Goal: Information Seeking & Learning: Learn about a topic

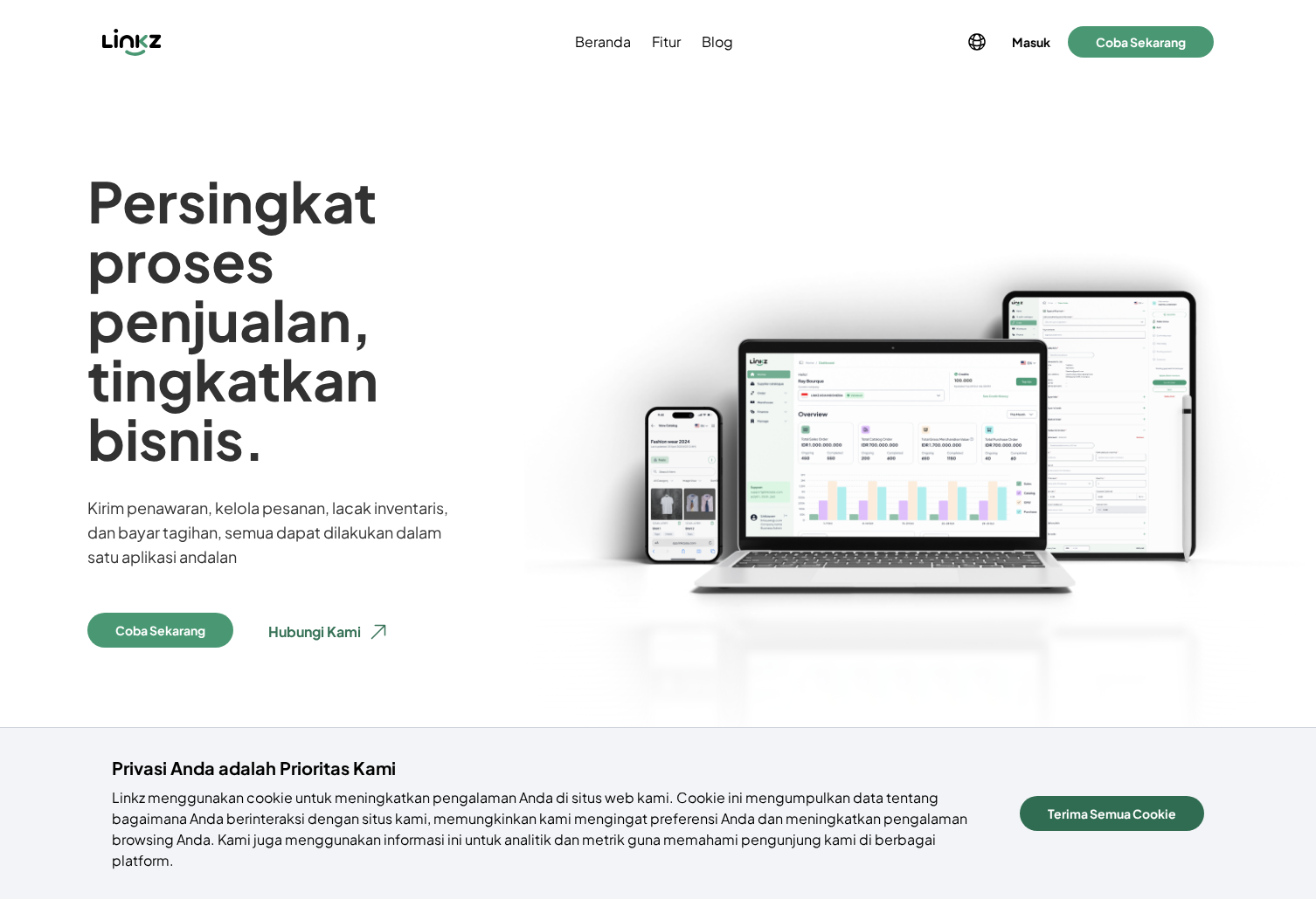
click at [1065, 825] on button "Terima Semua Cookie" at bounding box center [1112, 813] width 184 height 35
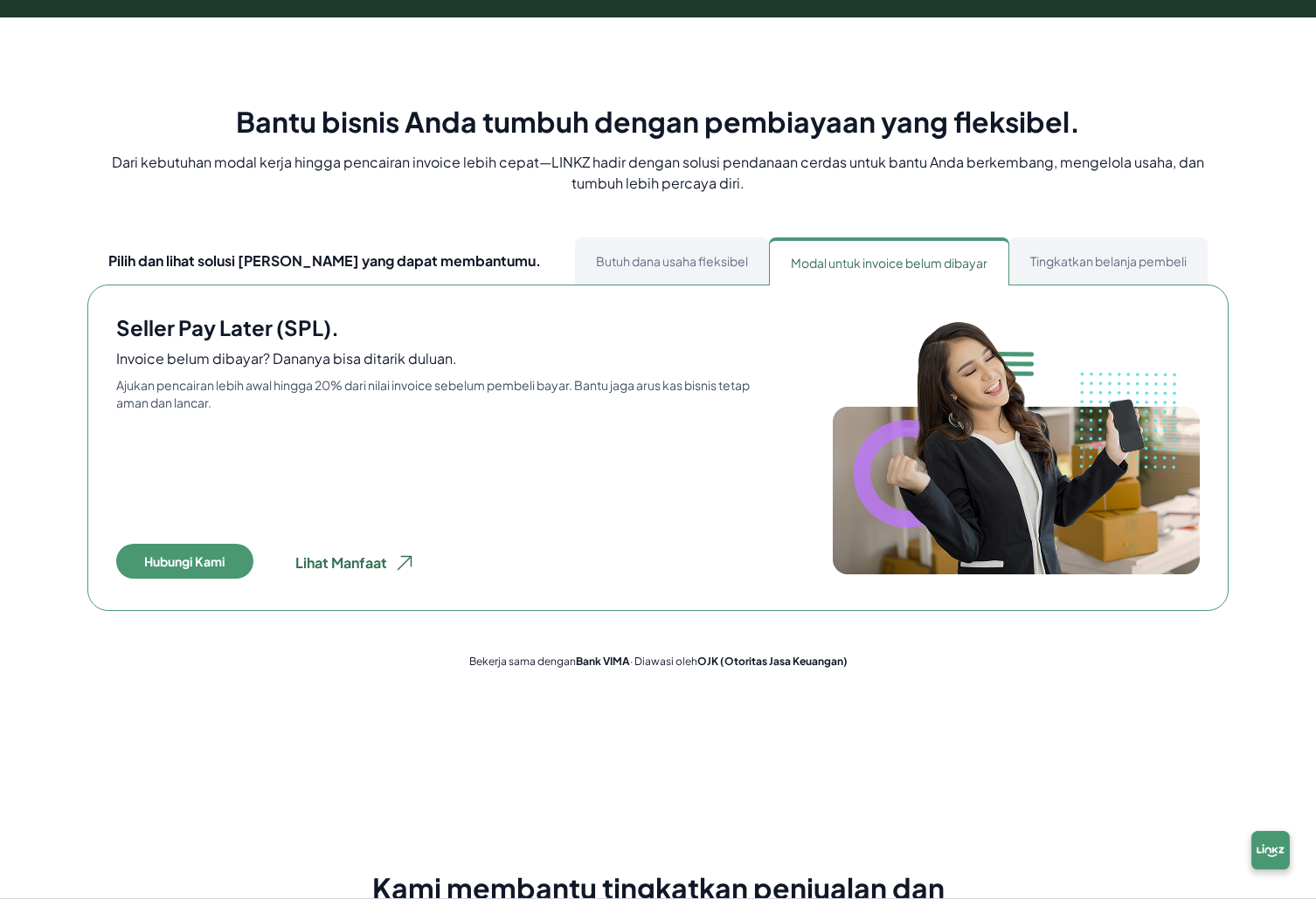
scroll to position [876, 0]
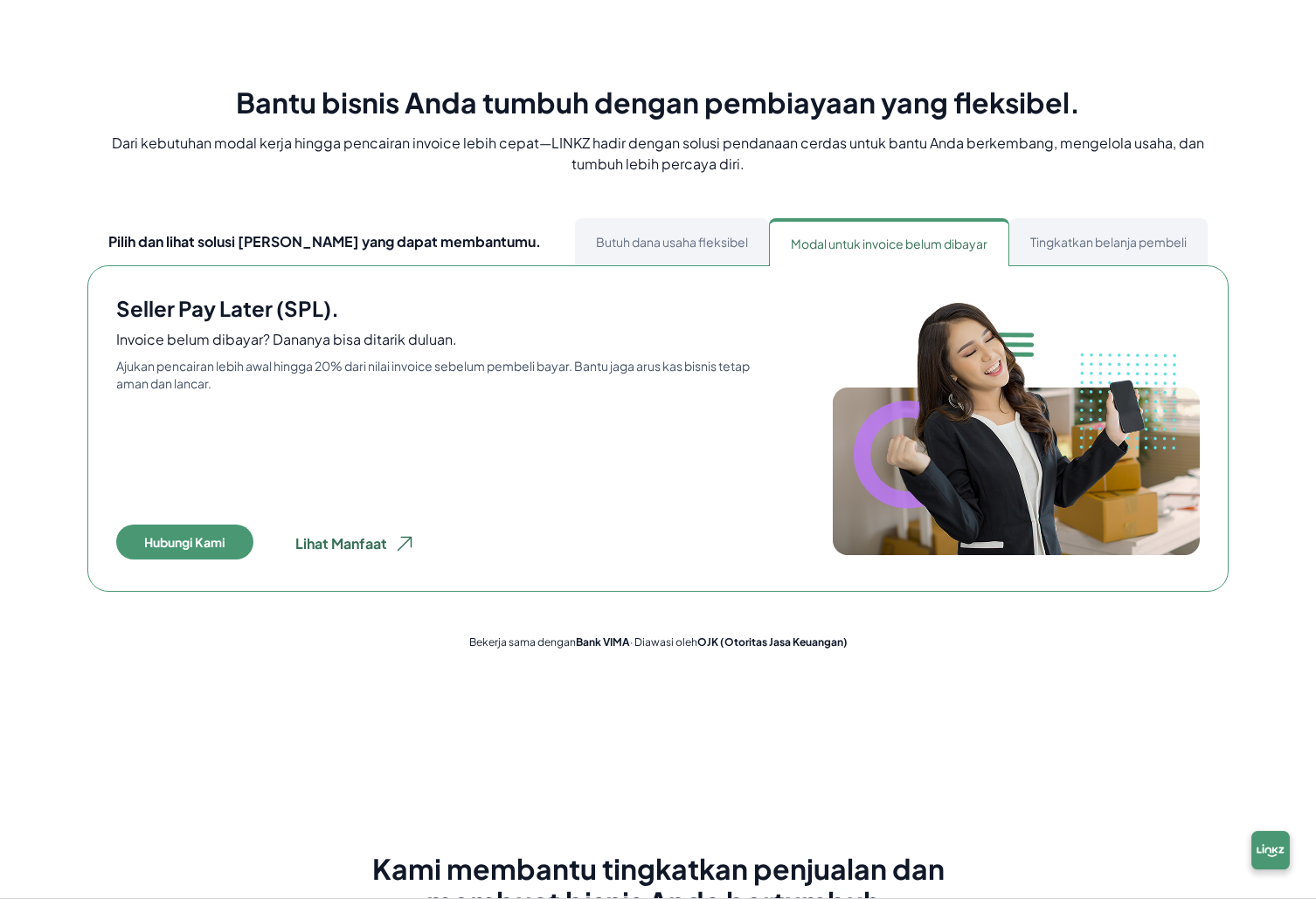
click at [662, 261] on button "Butuh dana usaha fleksibel" at bounding box center [672, 242] width 194 height 47
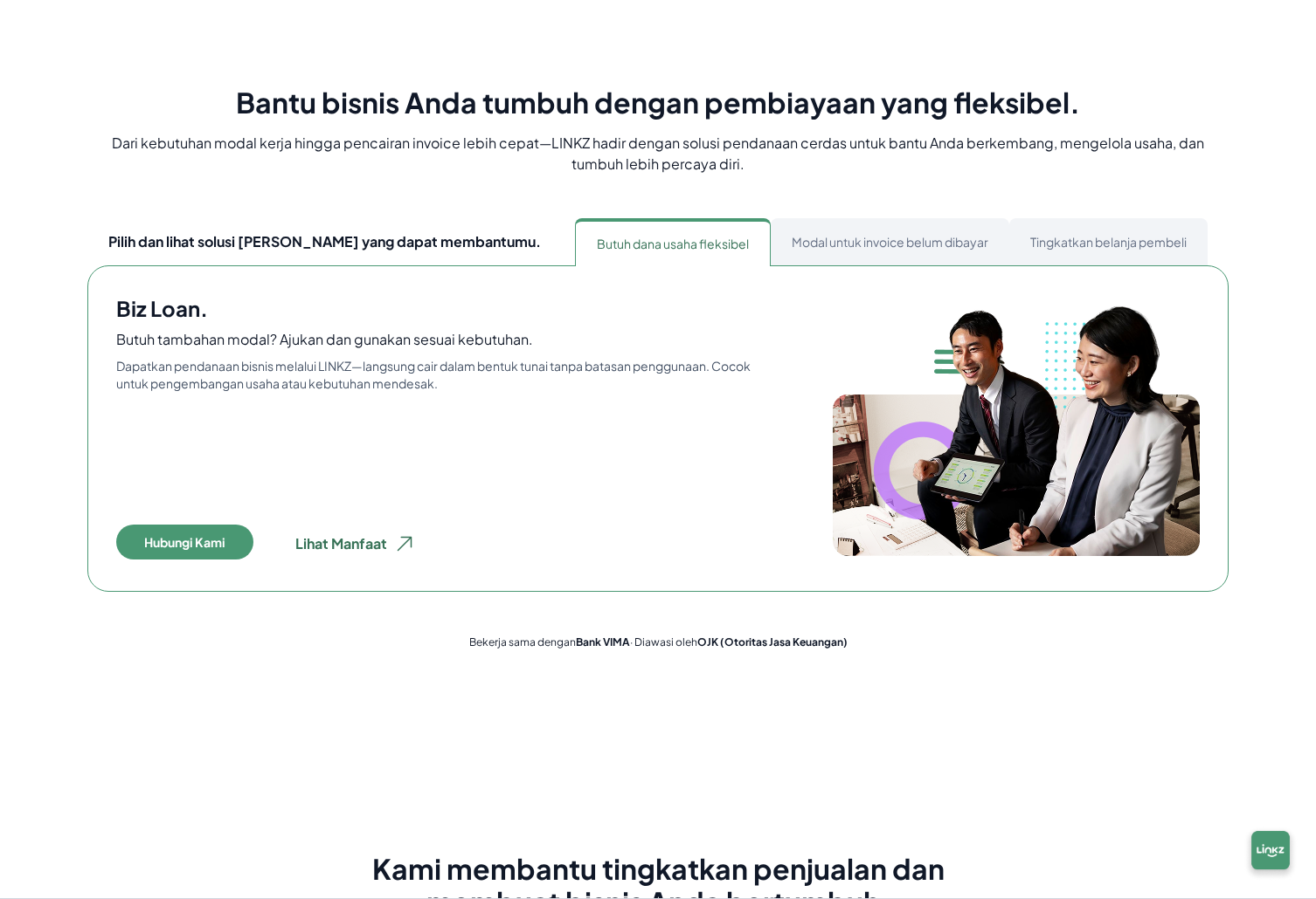
click at [955, 253] on button "Modal untuk invoice belum dibayar" at bounding box center [890, 242] width 239 height 47
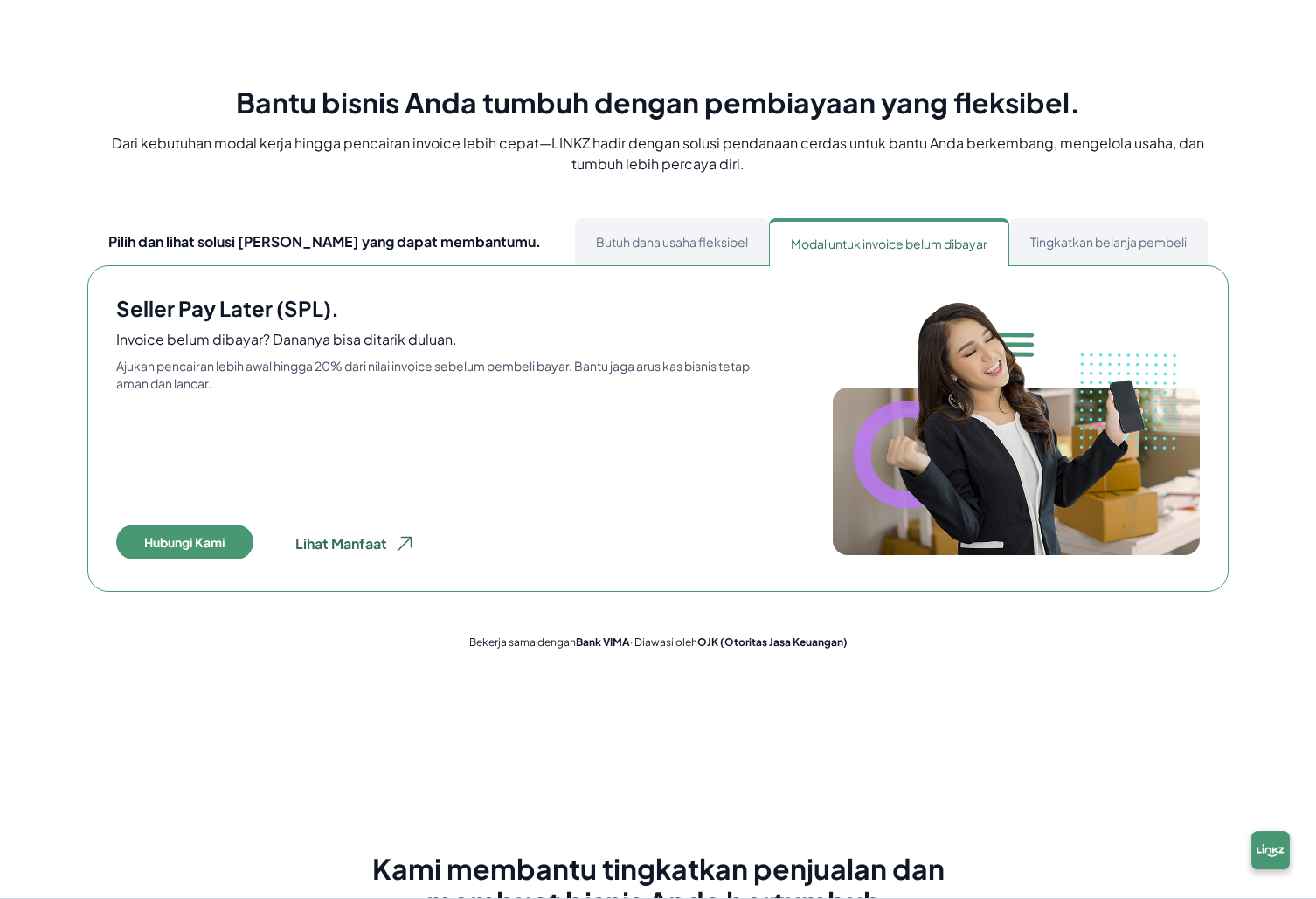
click at [1085, 254] on button "Tingkatkan belanja pembeli" at bounding box center [1108, 242] width 198 height 47
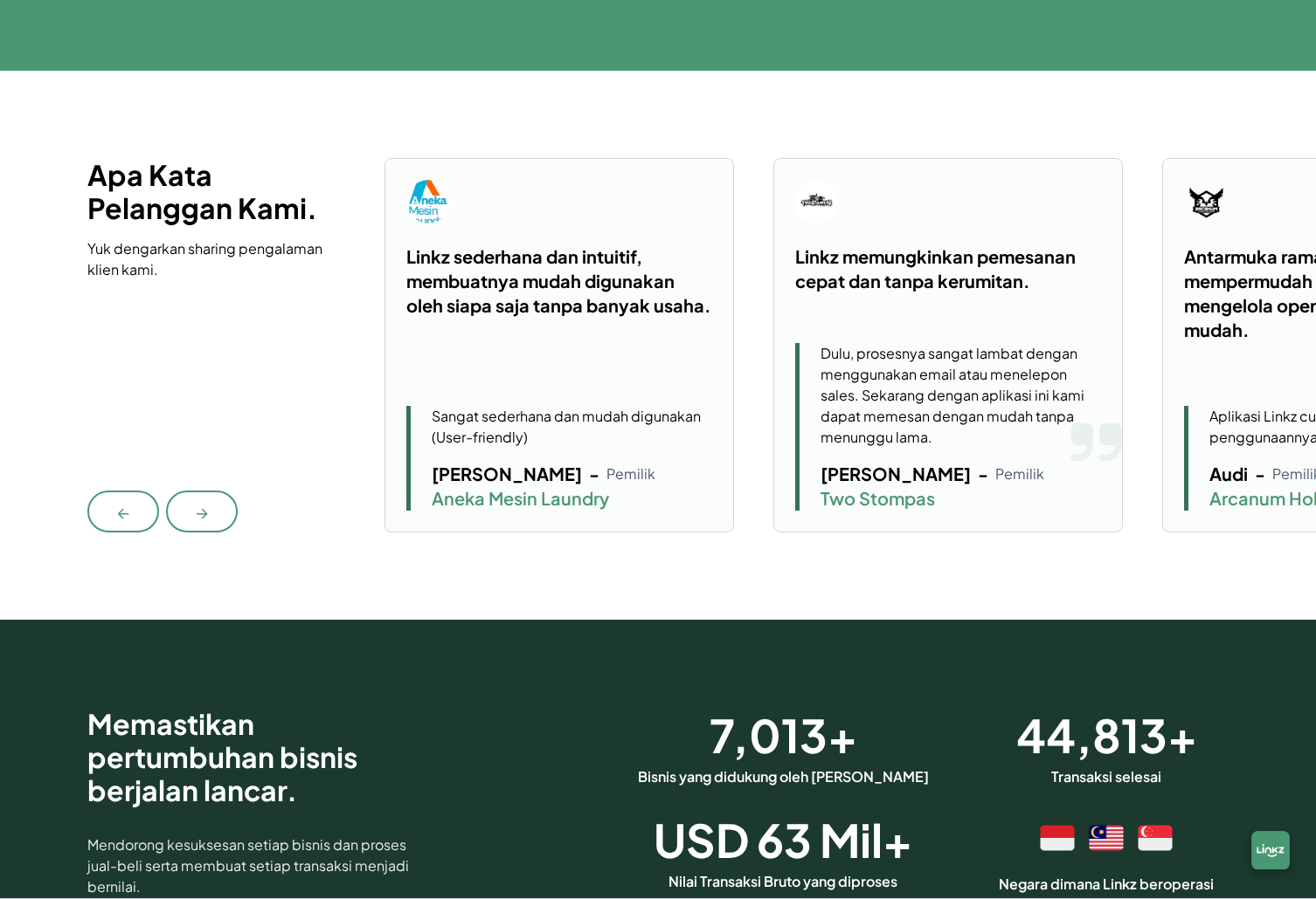
scroll to position [4429, 0]
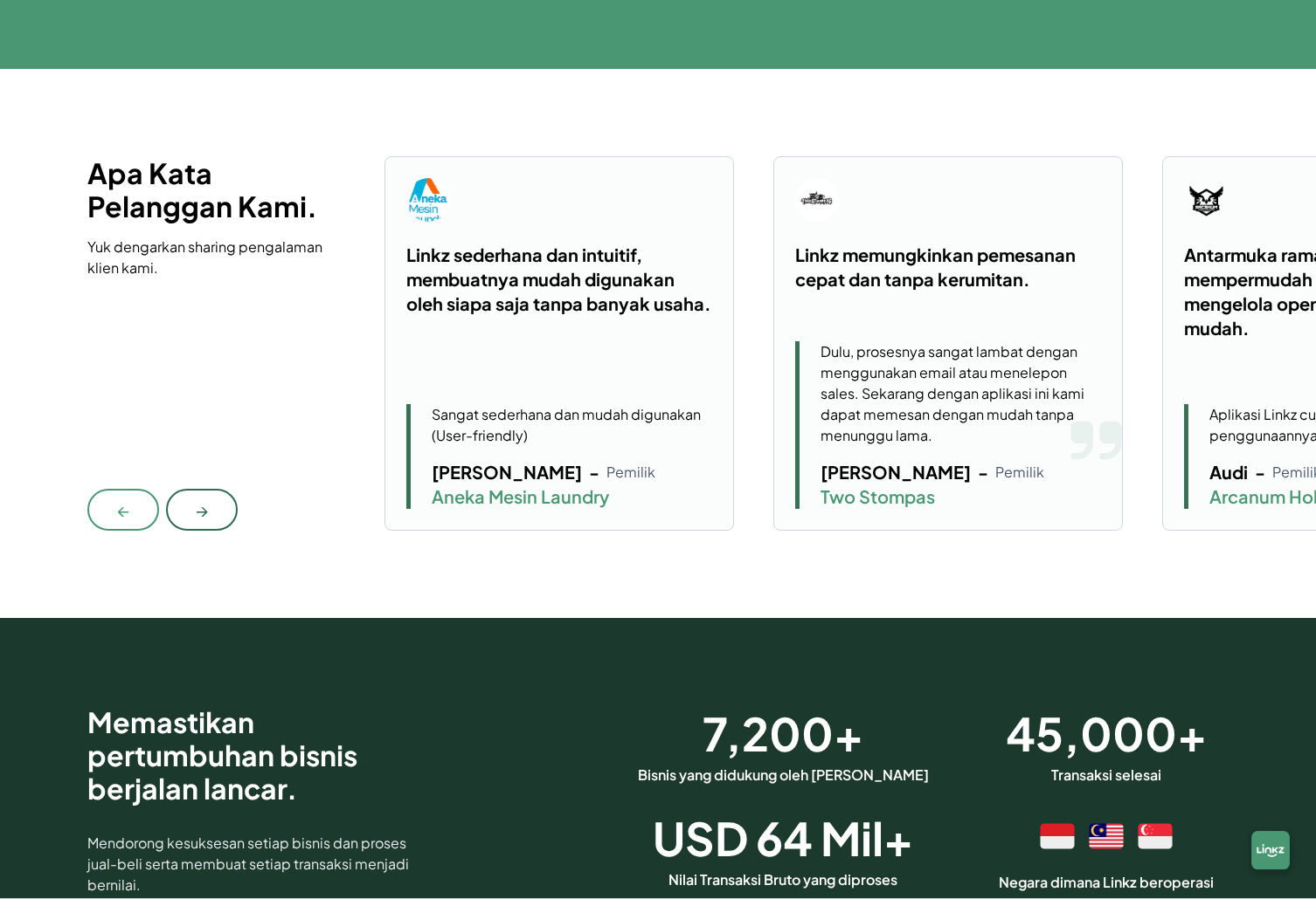
click at [221, 508] on button "→" at bounding box center [201, 510] width 71 height 42
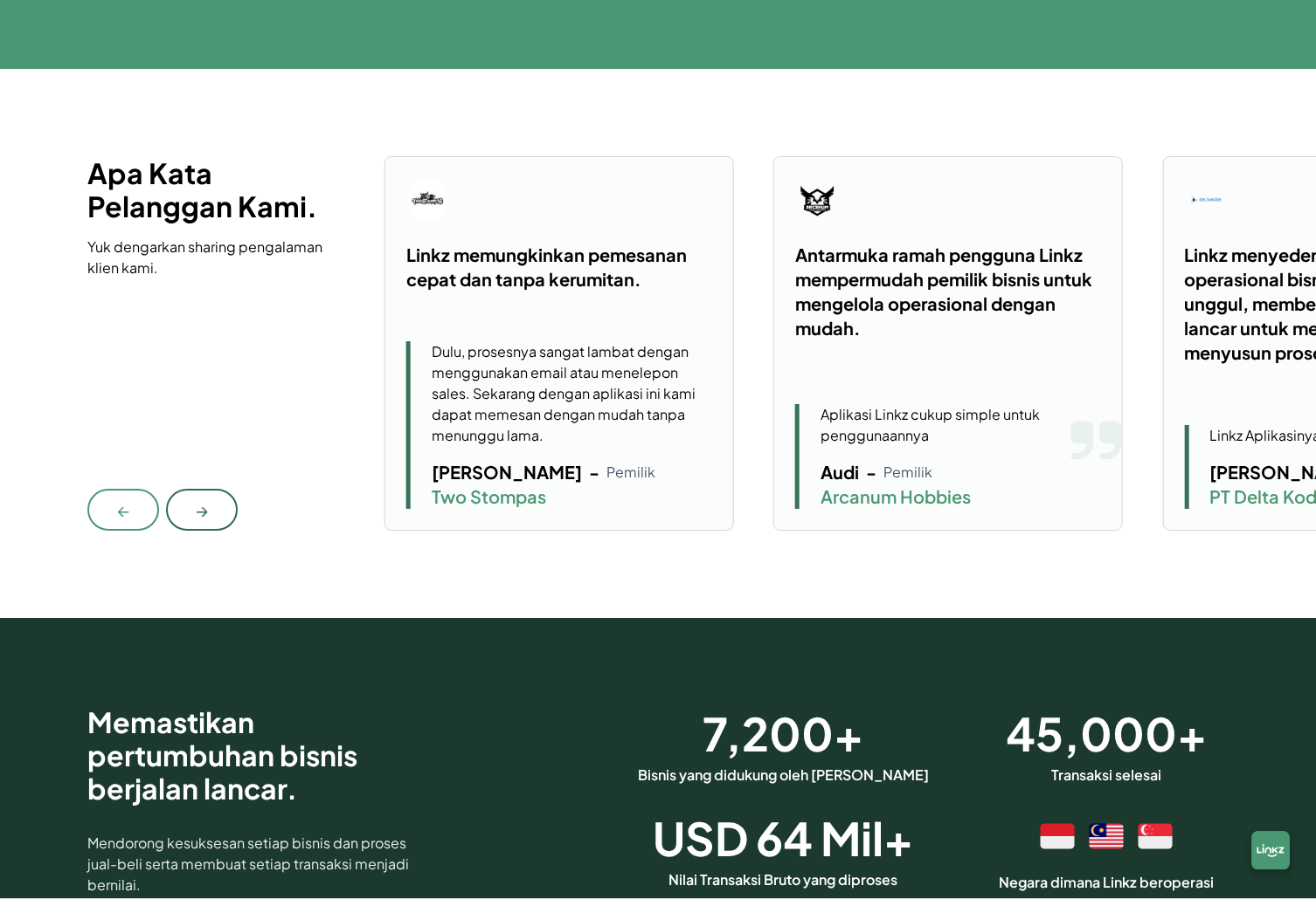
click at [221, 508] on button "→" at bounding box center [201, 510] width 71 height 42
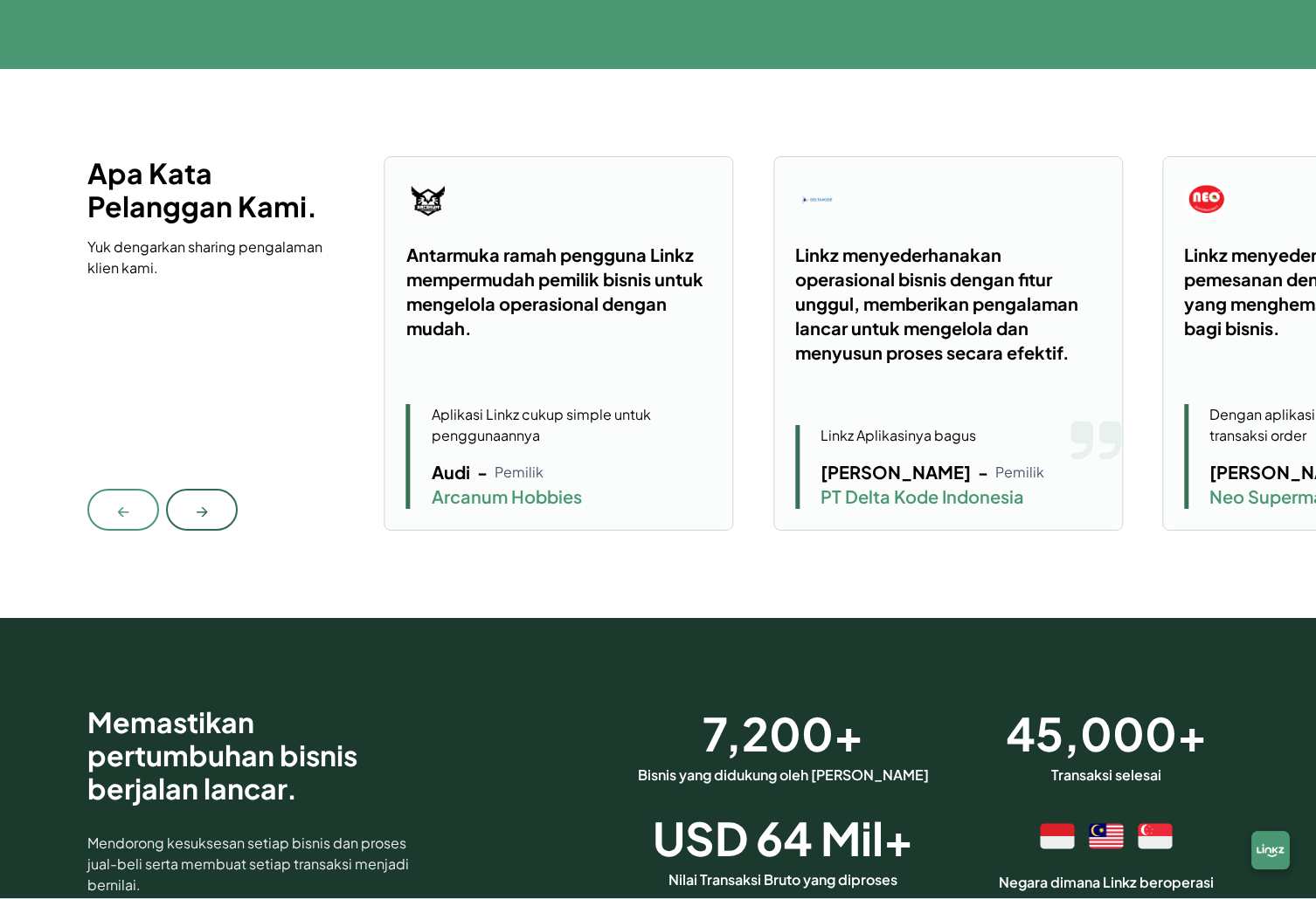
click at [221, 508] on button "→" at bounding box center [201, 510] width 71 height 42
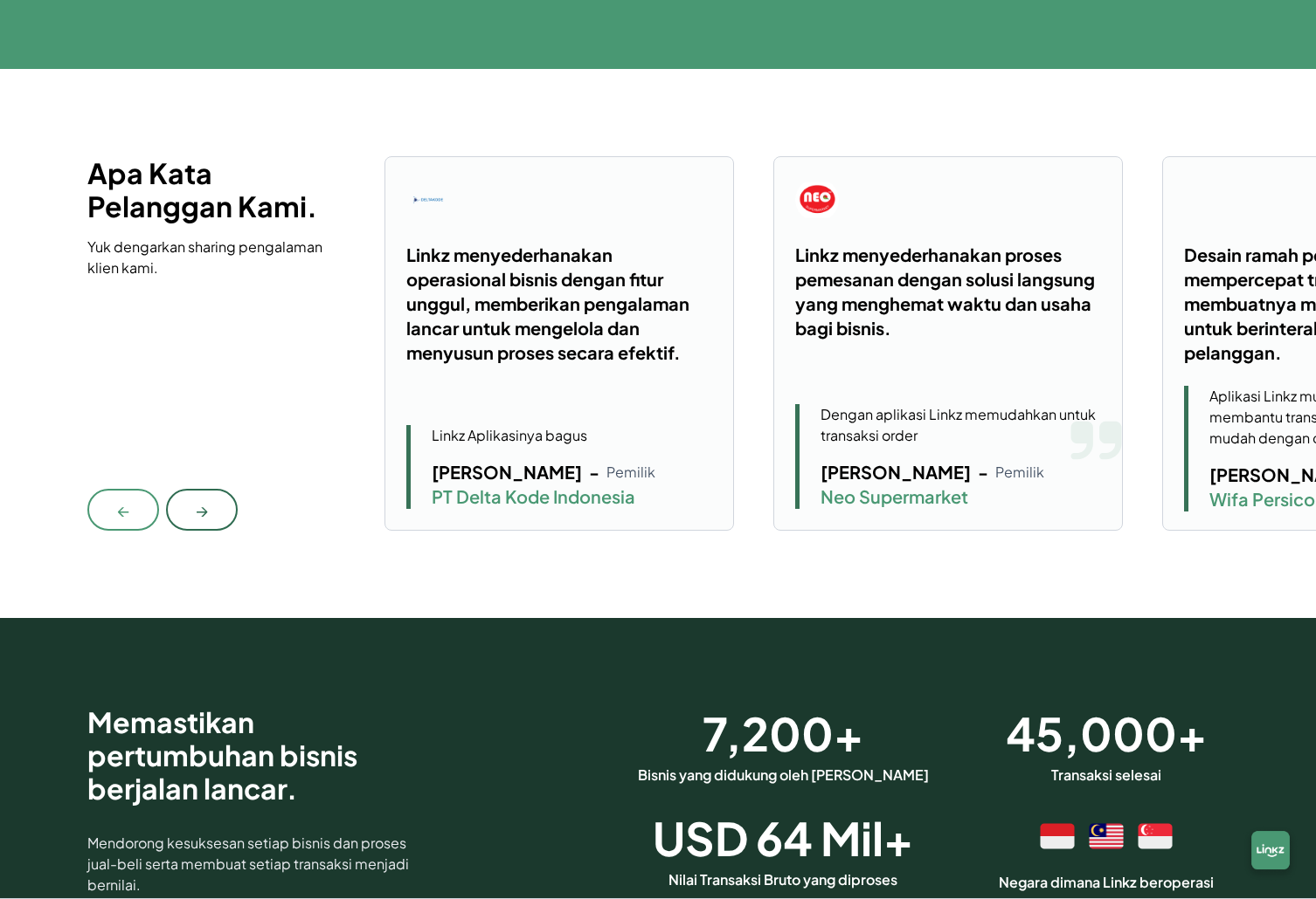
click at [221, 508] on button "→" at bounding box center [201, 510] width 71 height 42
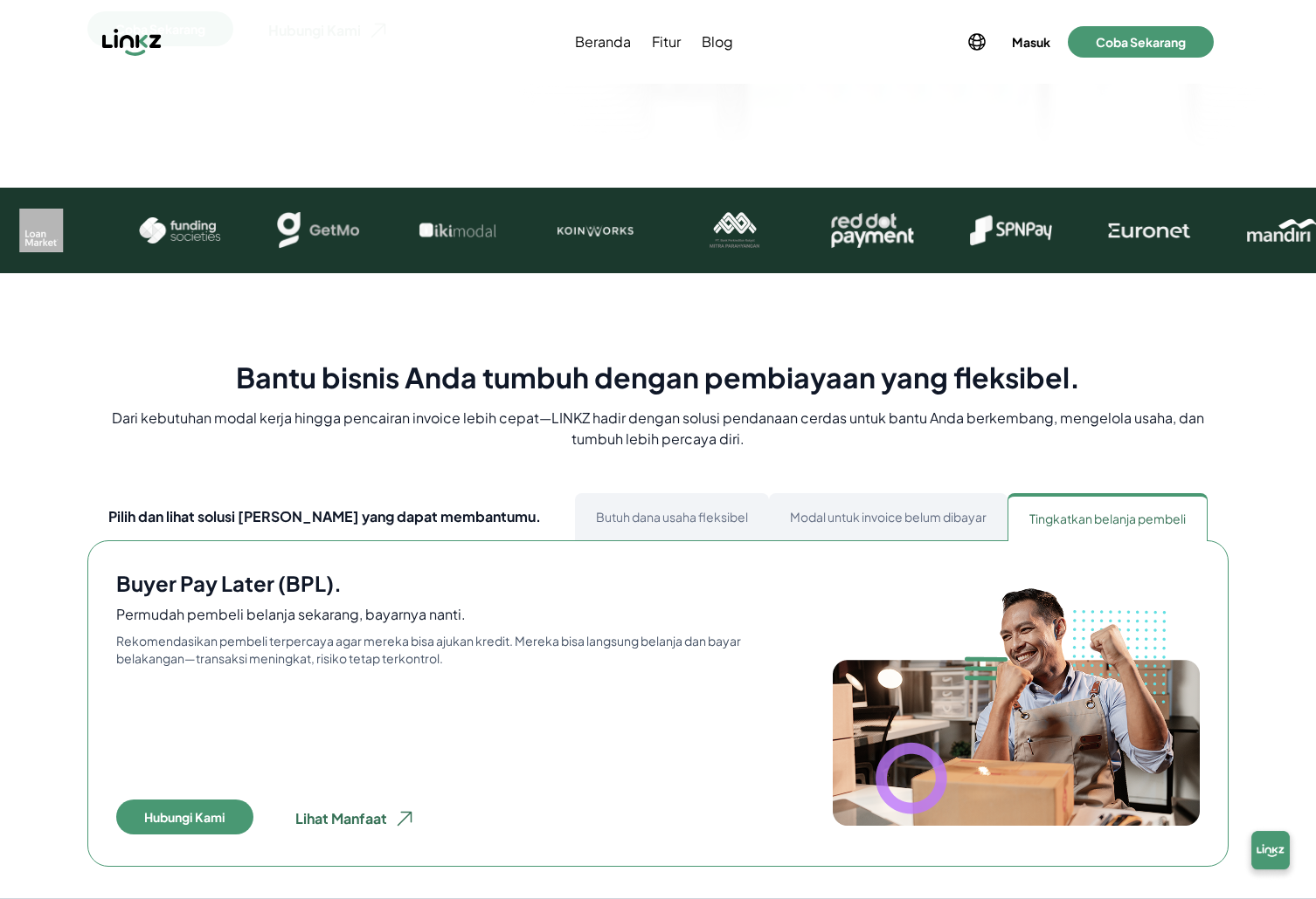
scroll to position [0, 0]
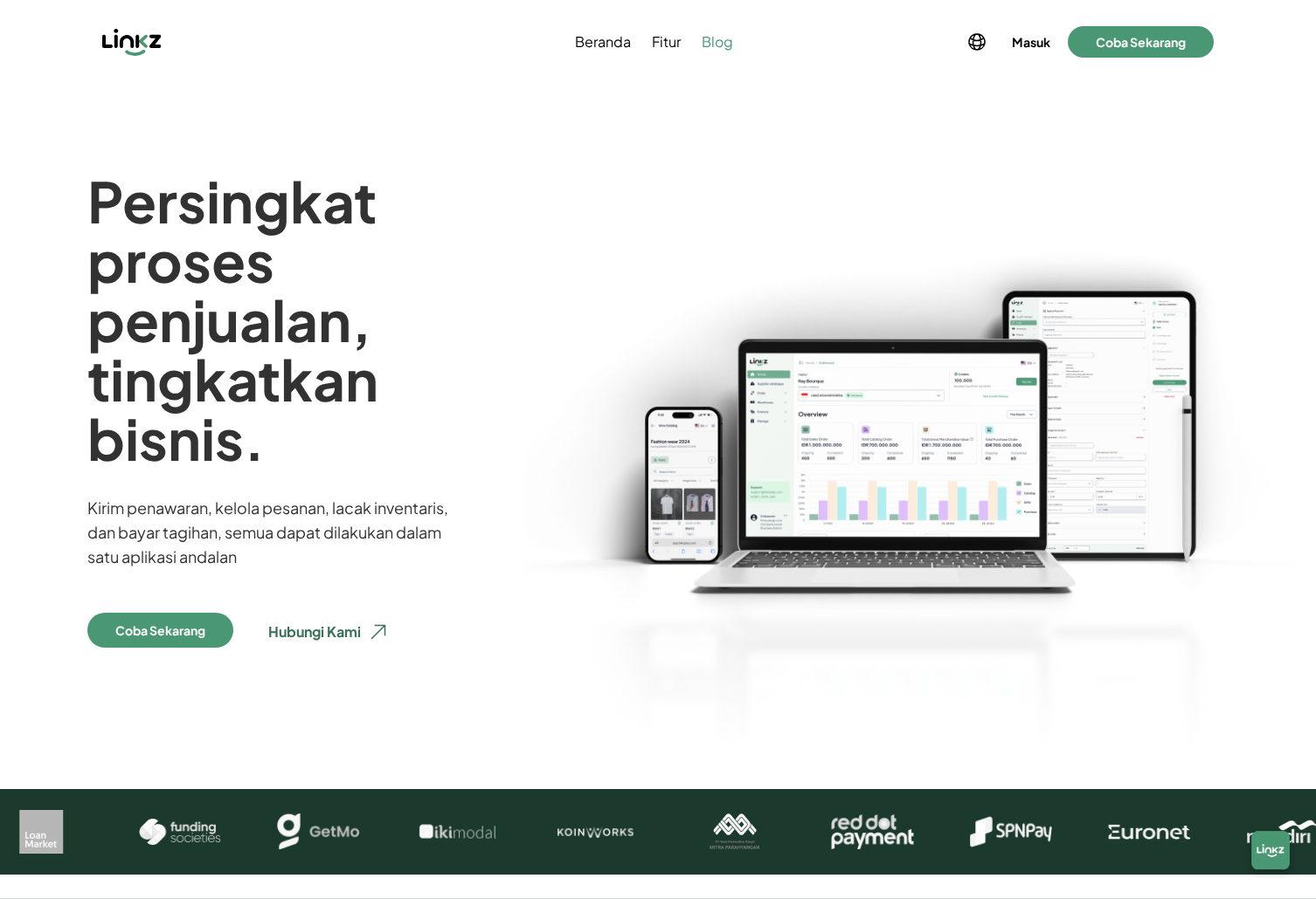
click at [704, 35] on span "Blog" at bounding box center [717, 41] width 31 height 21
click at [666, 41] on span "Fitur" at bounding box center [666, 41] width 29 height 21
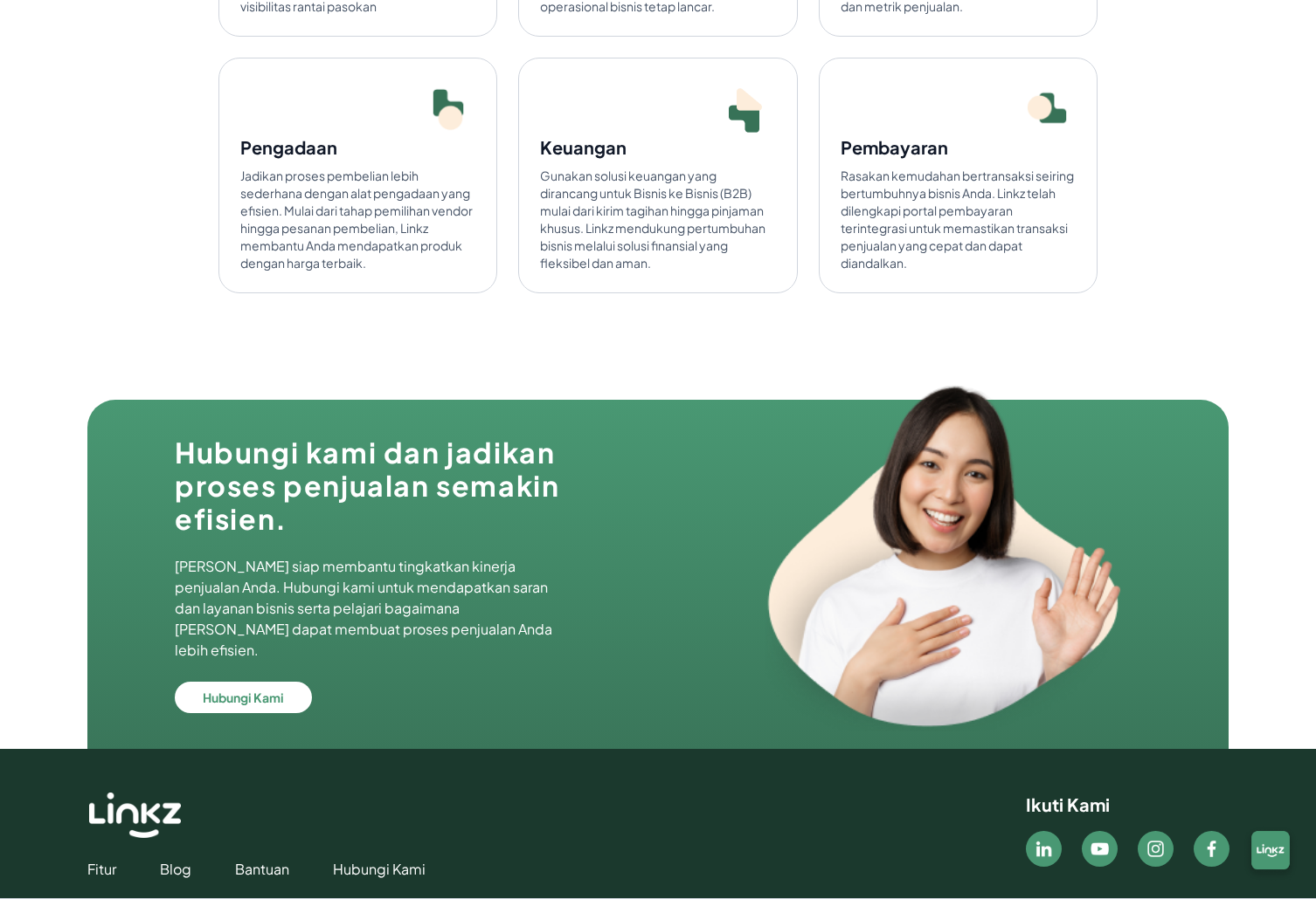
scroll to position [4665, 0]
